Goal: Check status: Check status

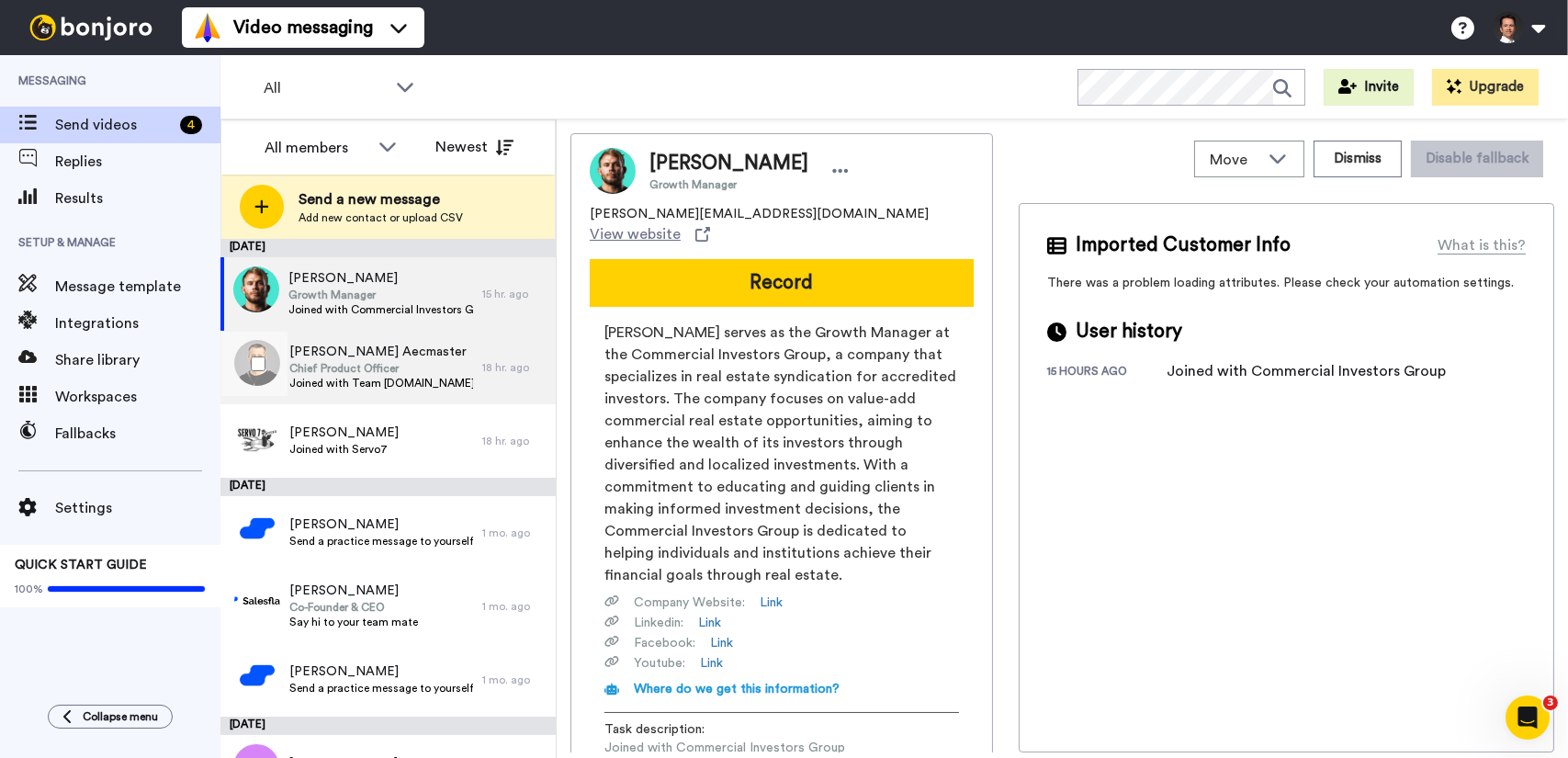
click at [378, 370] on span "Chief Product Officer" at bounding box center [380, 368] width 184 height 15
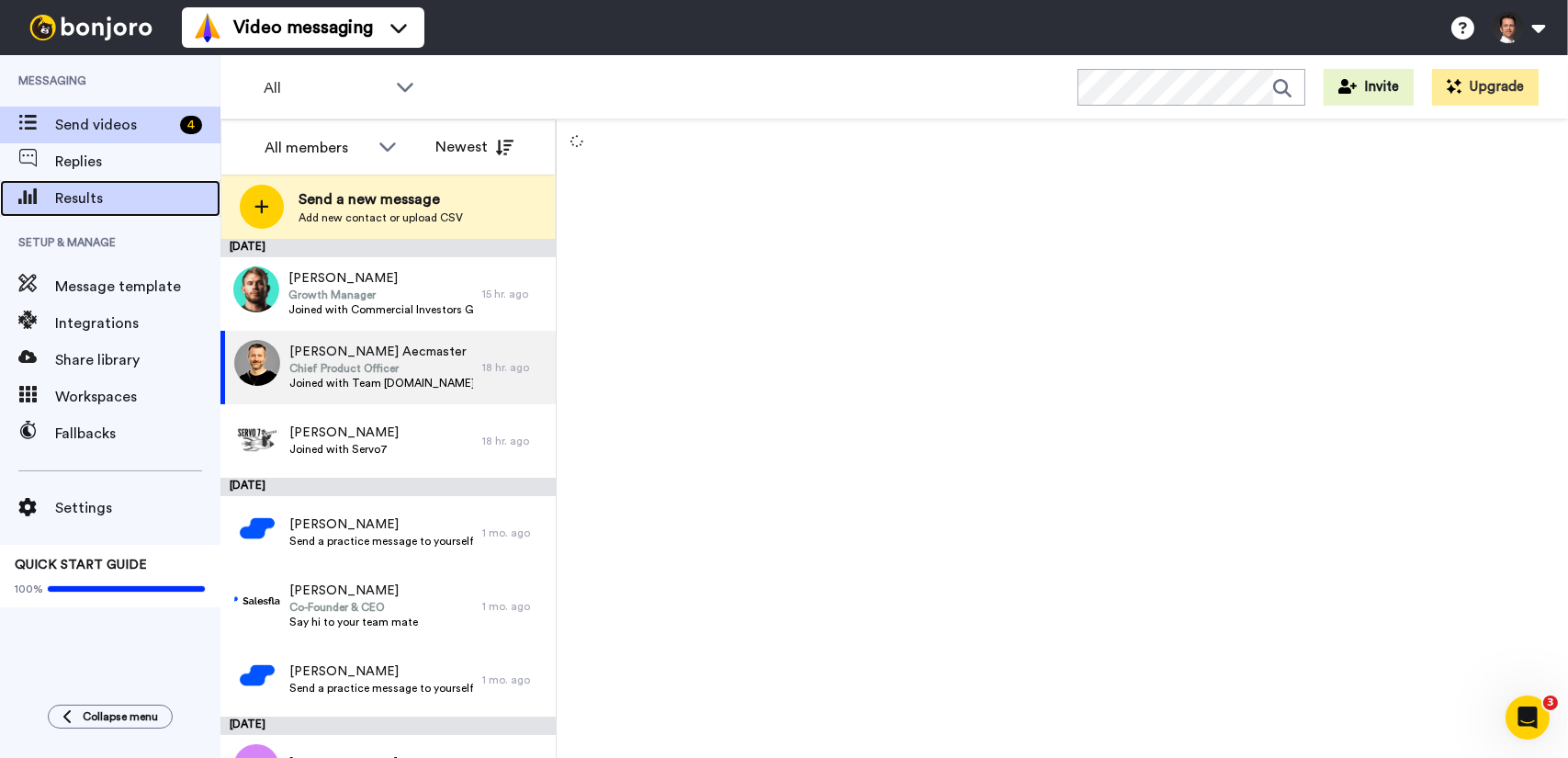
click at [126, 191] on span "Results" at bounding box center [138, 199] width 165 height 22
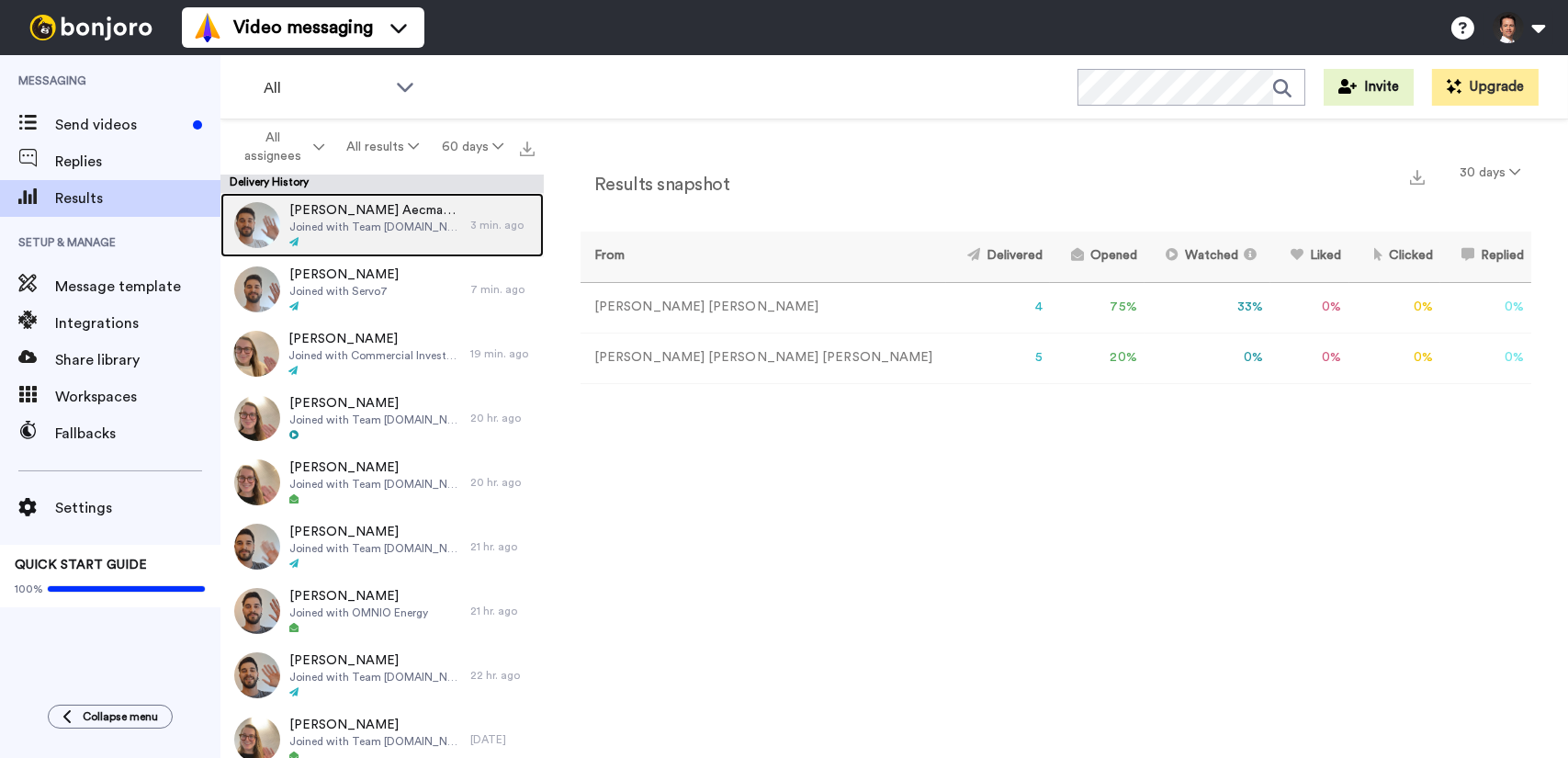
click at [416, 236] on div at bounding box center [374, 242] width 172 height 13
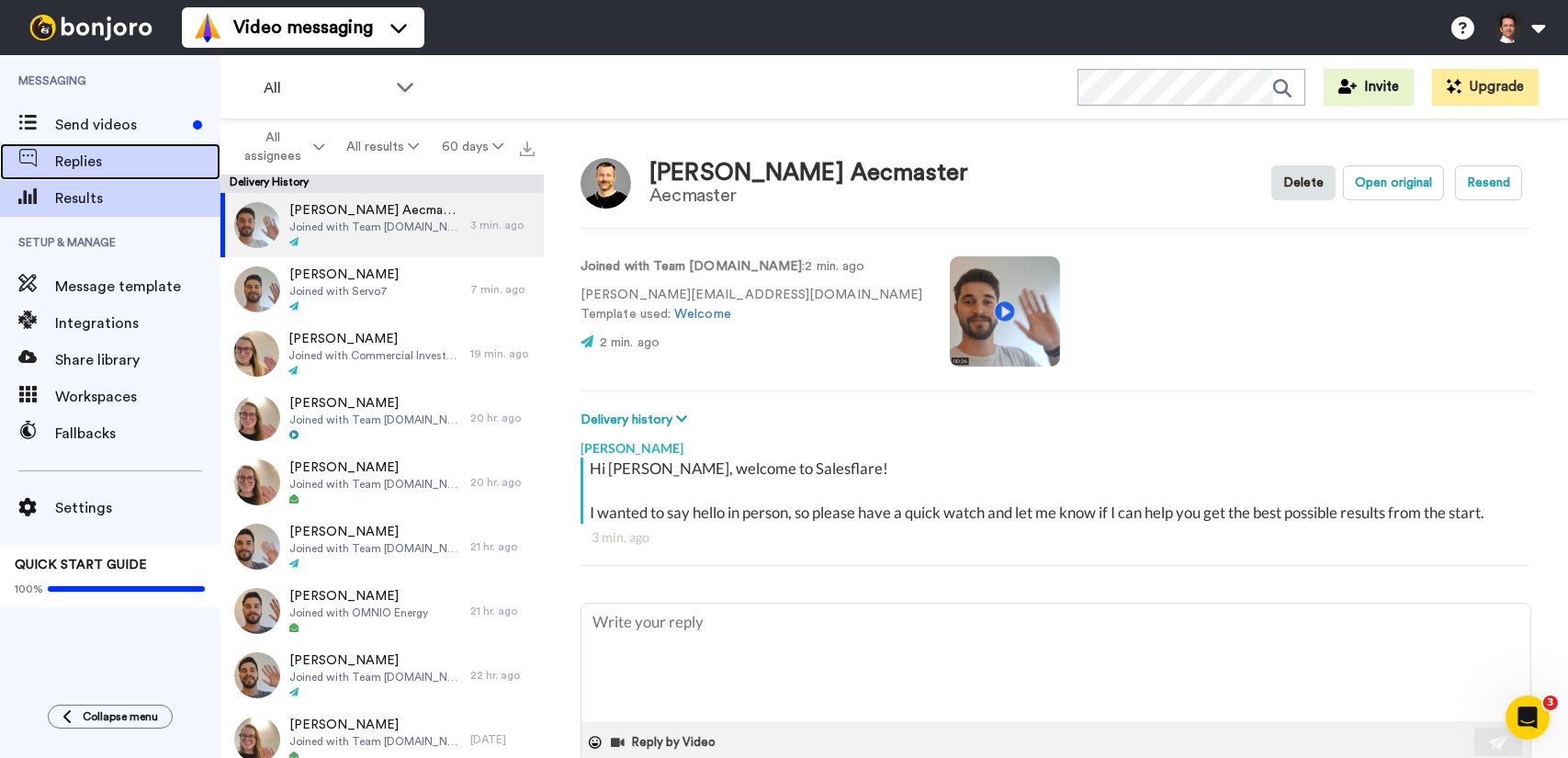
click at [85, 161] on span "Replies" at bounding box center [138, 162] width 165 height 22
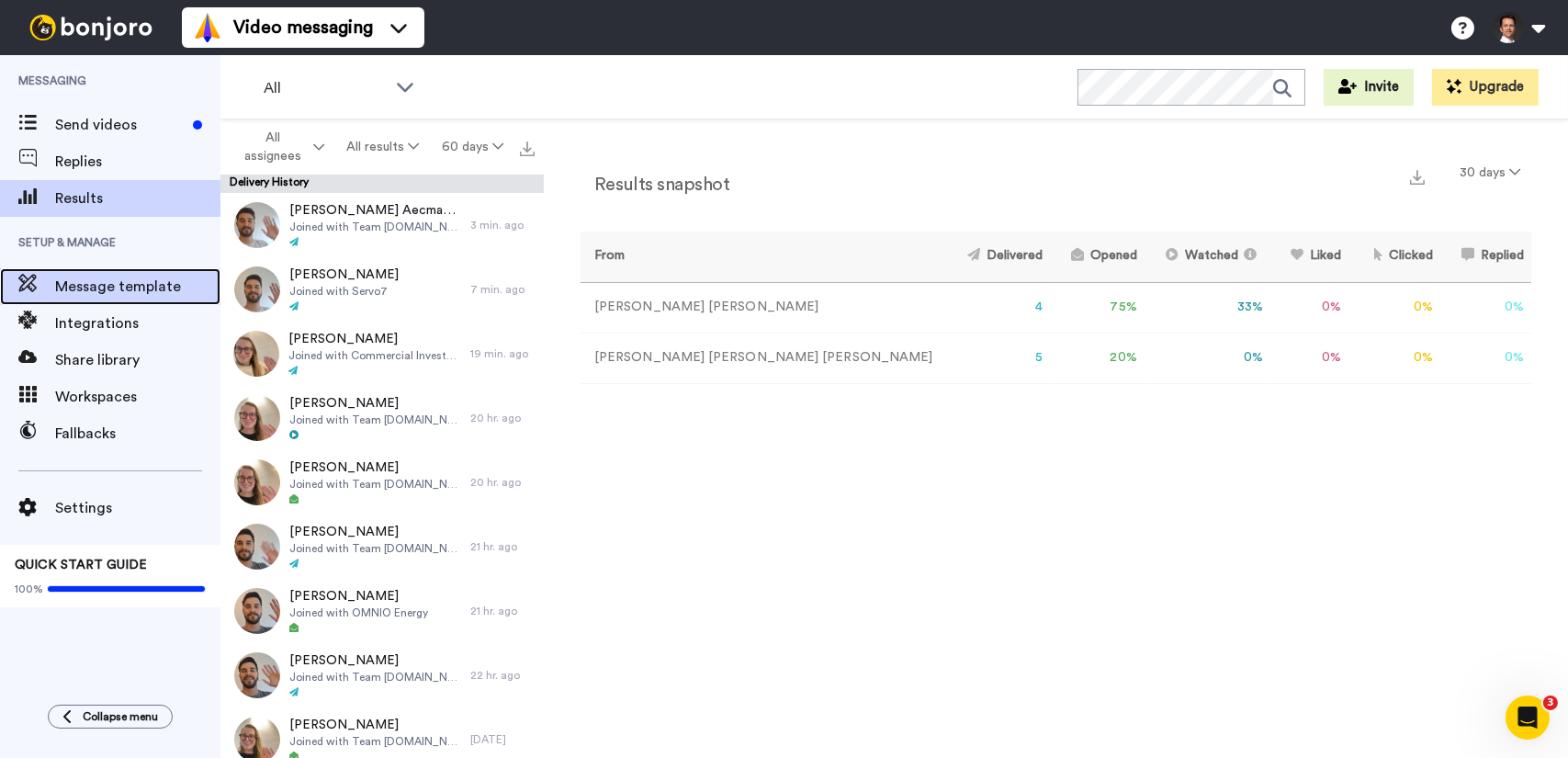
click at [155, 291] on span "Message template" at bounding box center [138, 286] width 165 height 22
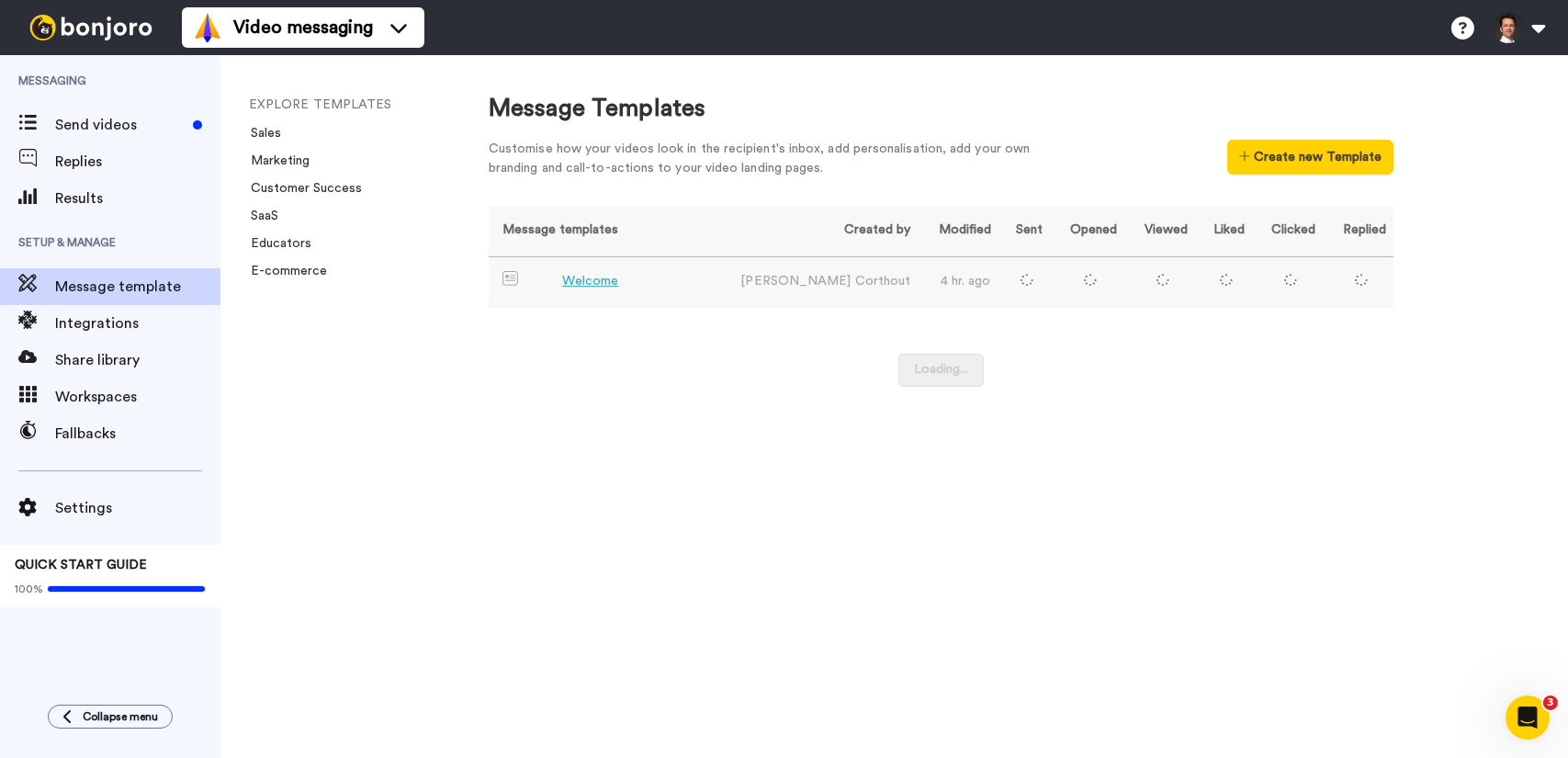
click at [681, 286] on td "Welcome" at bounding box center [598, 282] width 221 height 51
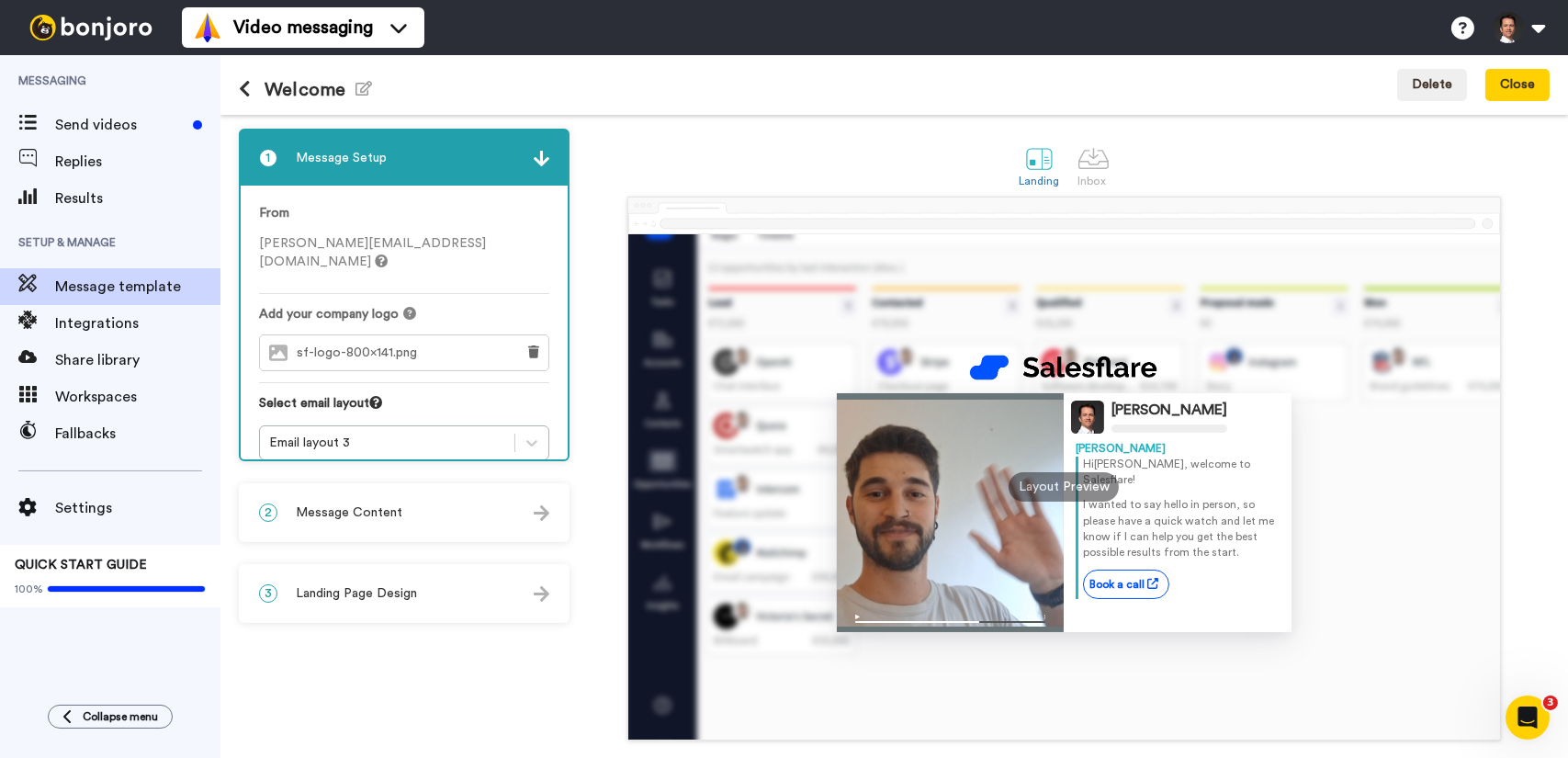
click at [411, 523] on div "2 Message Content" at bounding box center [404, 513] width 327 height 55
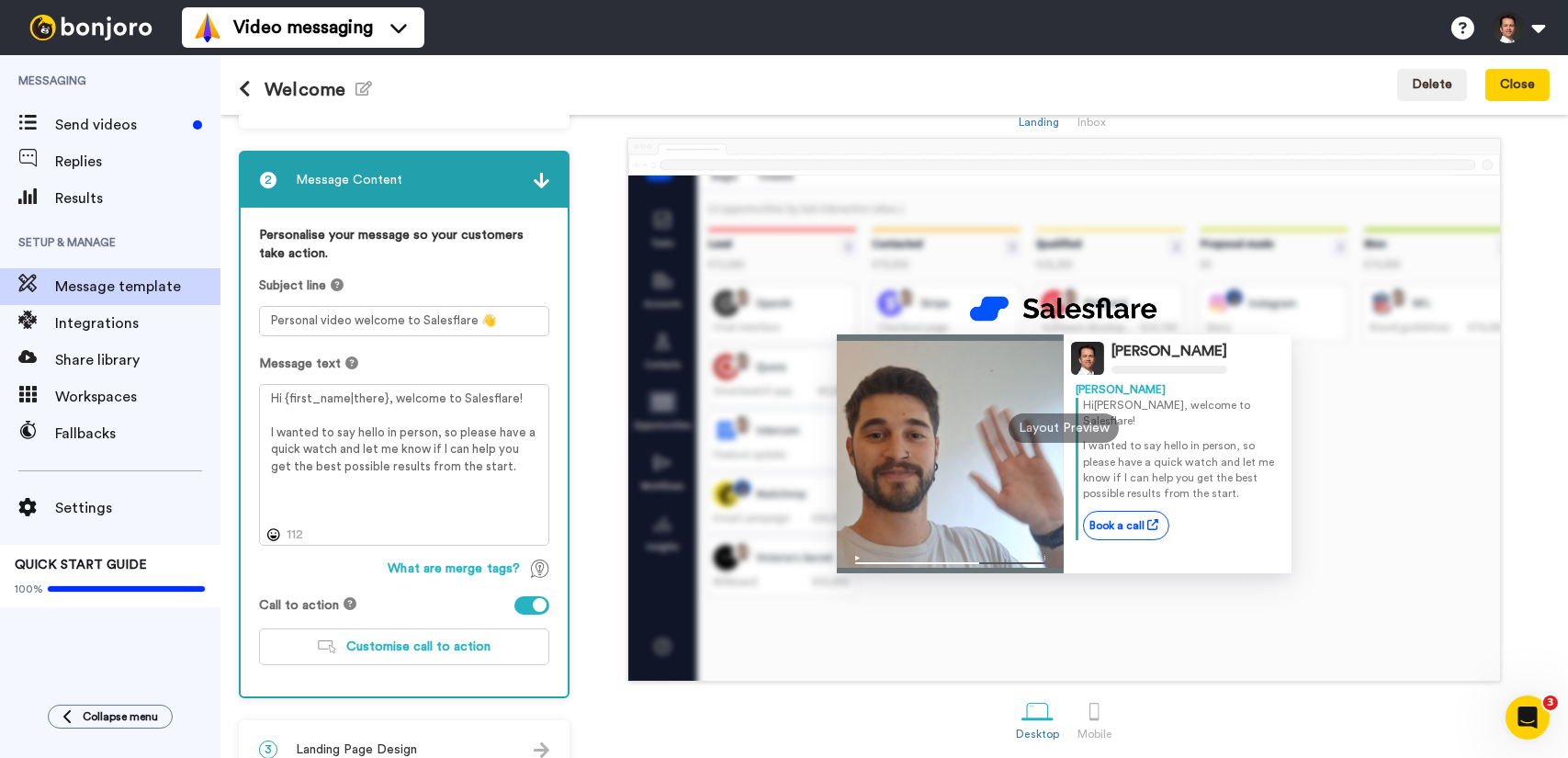
scroll to position [91, 0]
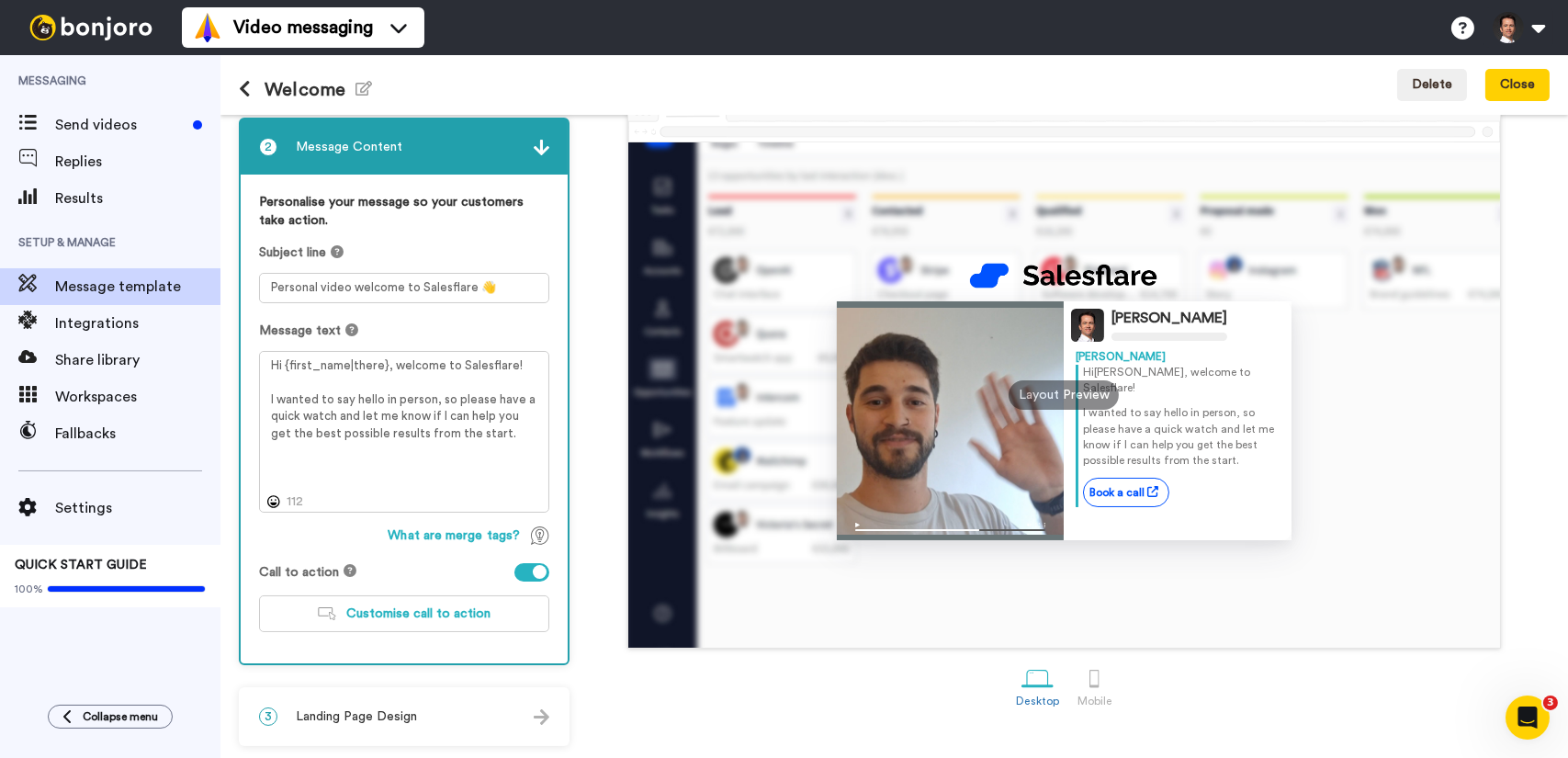
click at [253, 86] on button at bounding box center [252, 90] width 25 height 20
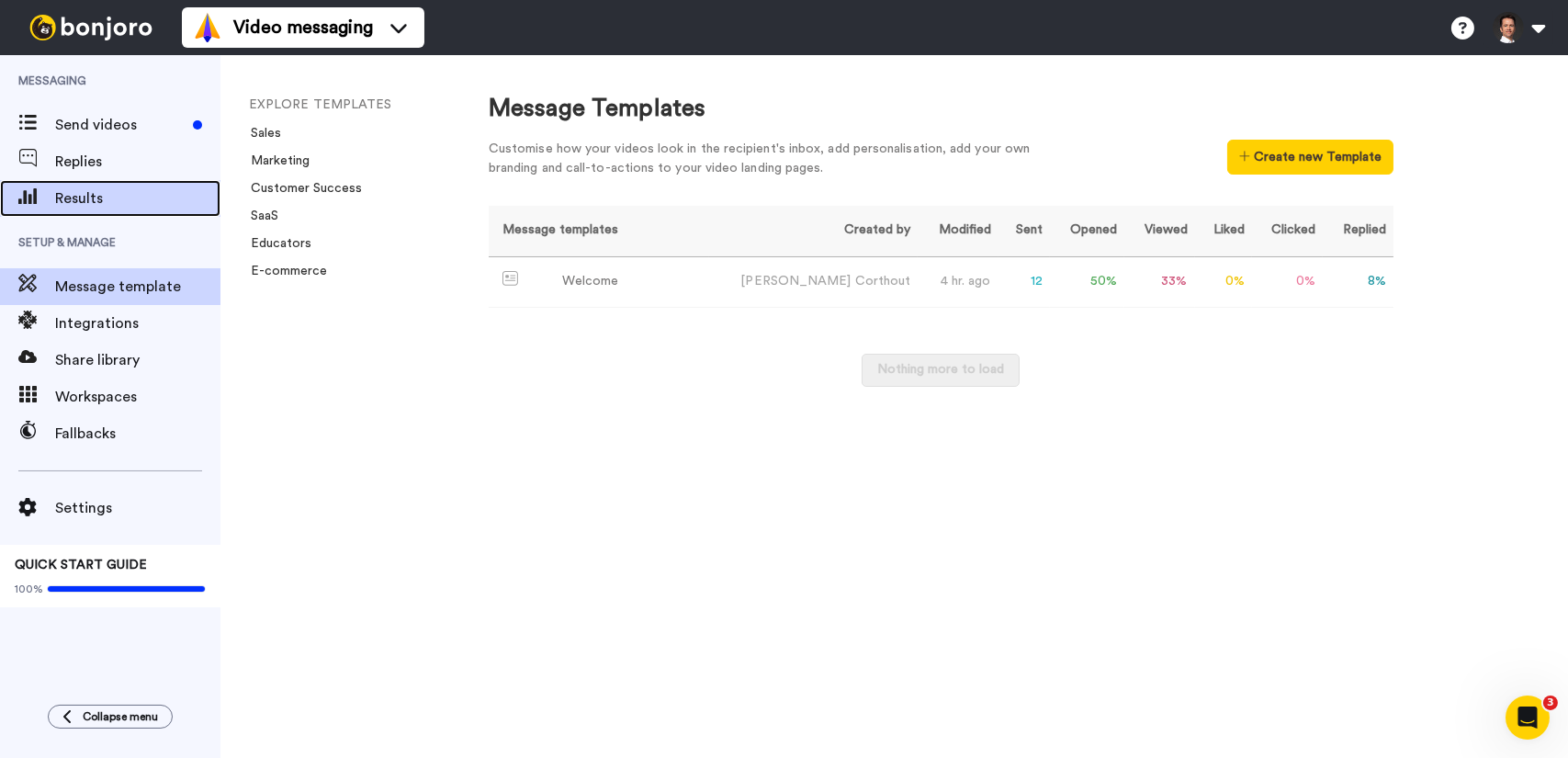
click at [113, 189] on span "Results" at bounding box center [138, 199] width 165 height 22
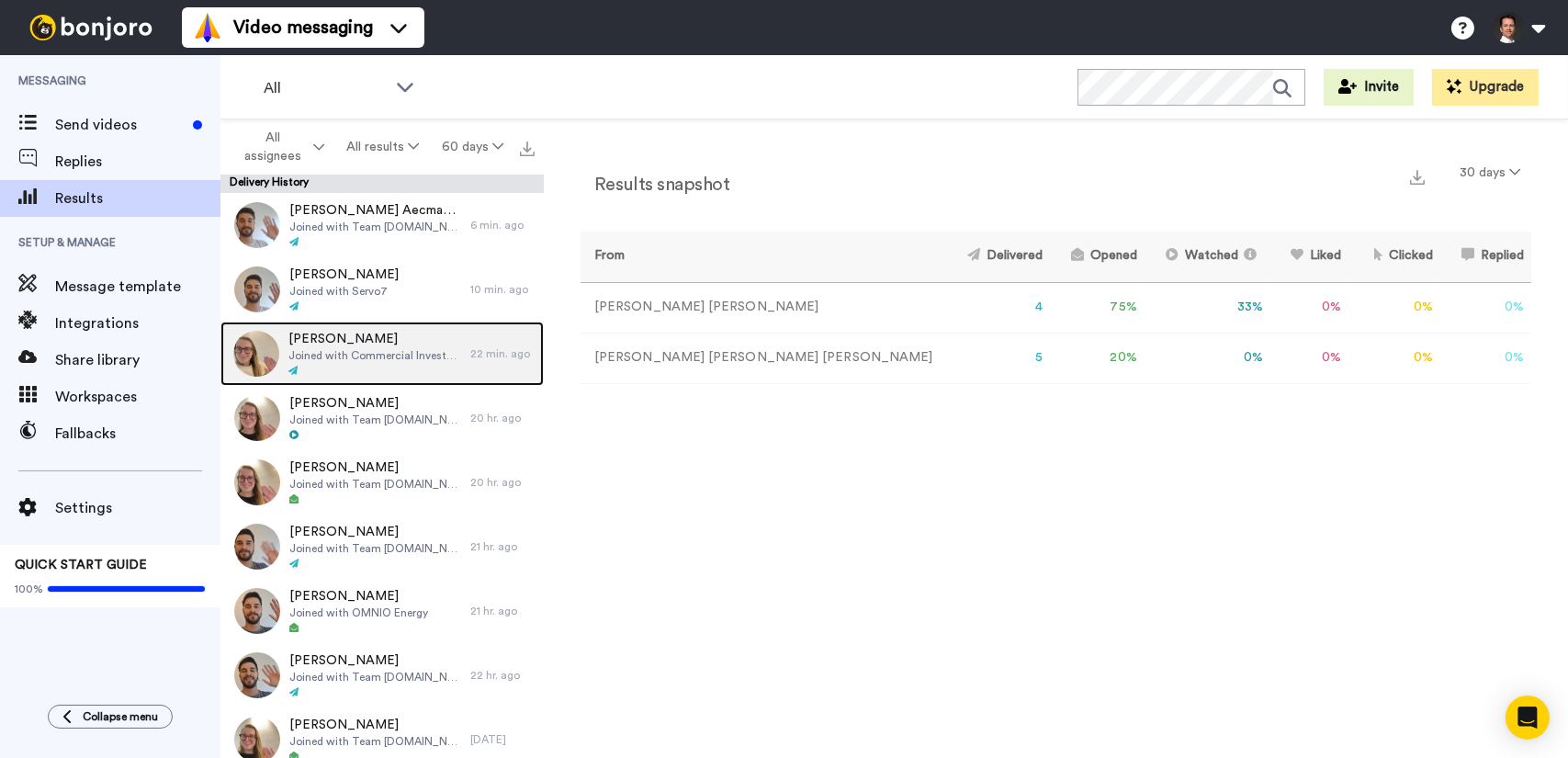
click at [259, 365] on img at bounding box center [256, 353] width 46 height 46
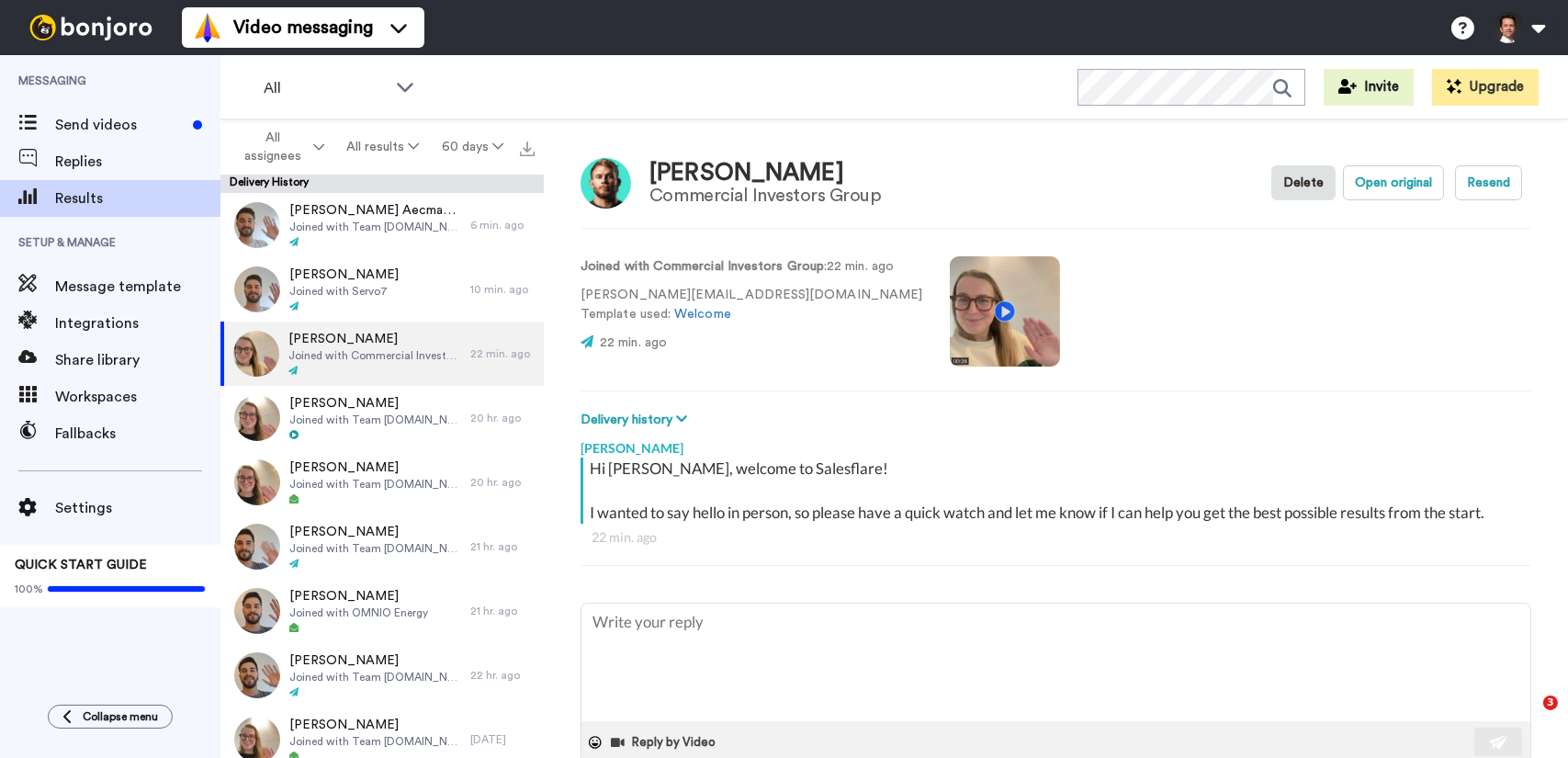
type textarea "x"
click at [979, 317] on video at bounding box center [1004, 310] width 110 height 110
click at [134, 125] on span "Send videos" at bounding box center [121, 125] width 130 height 22
